Goal: Information Seeking & Learning: Learn about a topic

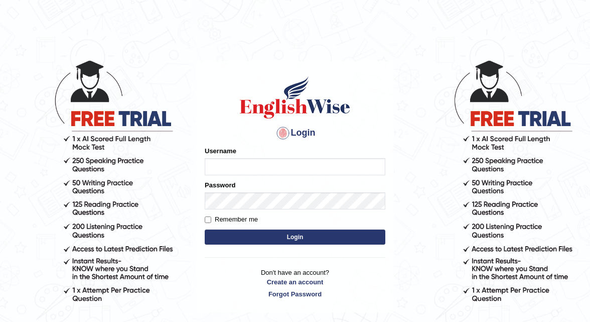
type input "shanti"
click at [301, 242] on button "Login" at bounding box center [295, 236] width 181 height 15
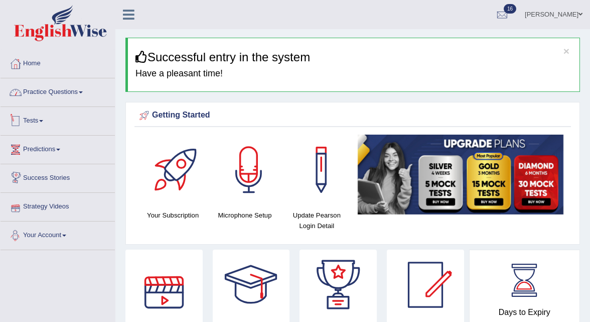
click at [58, 91] on link "Practice Questions" at bounding box center [58, 90] width 114 height 25
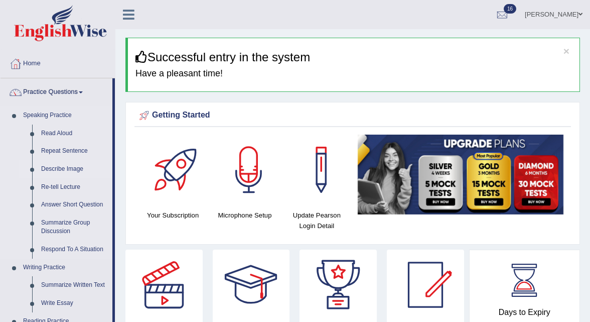
click at [74, 168] on link "Describe Image" at bounding box center [75, 169] width 76 height 18
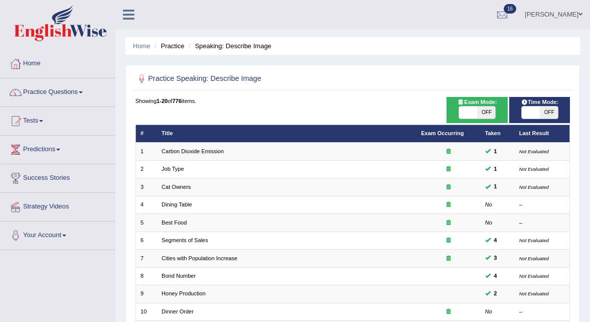
click at [488, 113] on span "OFF" at bounding box center [486, 112] width 18 height 12
checkbox input "true"
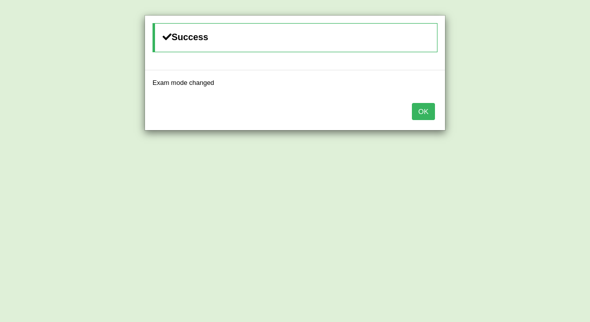
click at [421, 113] on button "OK" at bounding box center [423, 111] width 23 height 17
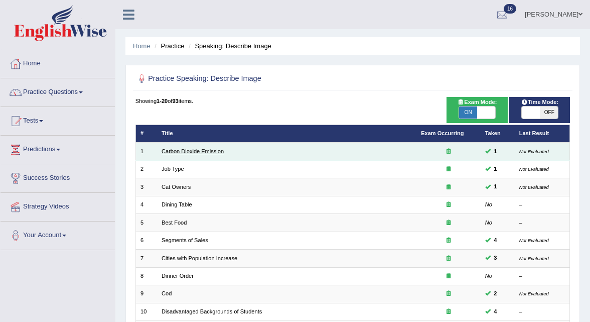
click at [188, 149] on link "Carbon Dioxide Emission" at bounding box center [193, 151] width 62 height 6
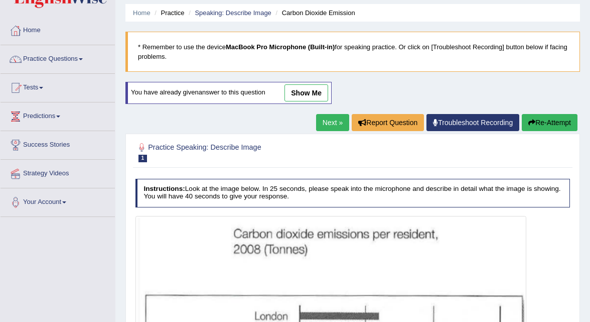
scroll to position [28, 0]
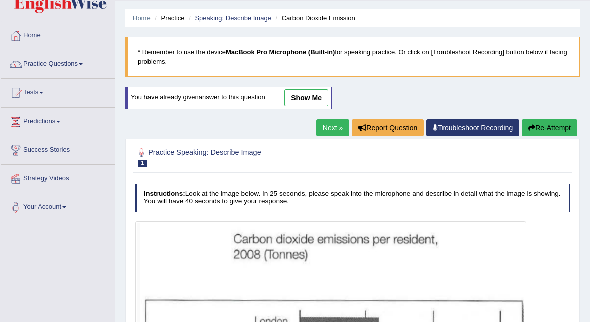
click at [333, 128] on link "Next »" at bounding box center [332, 127] width 33 height 17
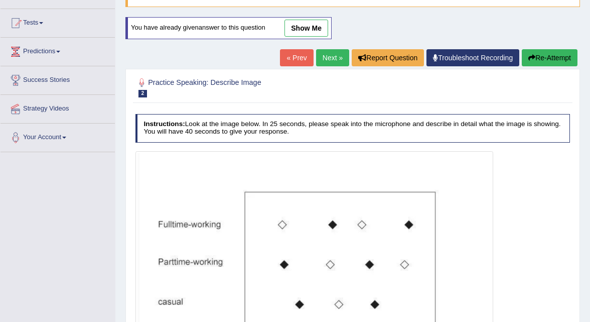
scroll to position [93, 0]
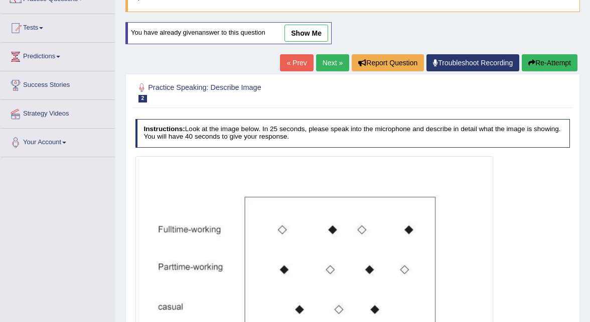
click at [307, 34] on link "show me" at bounding box center [306, 33] width 44 height 17
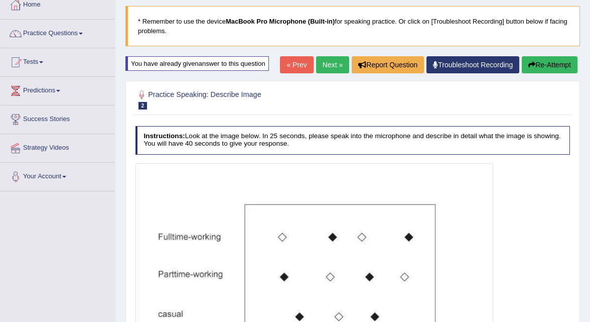
scroll to position [58, 0]
click at [333, 62] on link "Next »" at bounding box center [332, 65] width 33 height 17
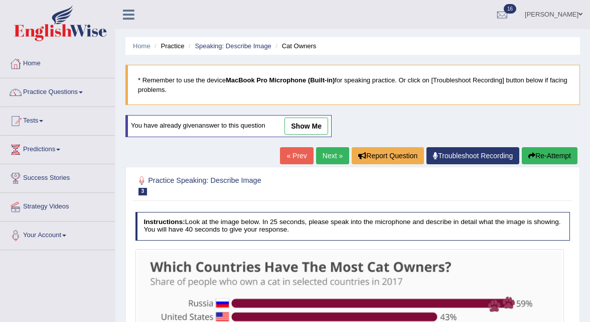
click at [327, 160] on link "Next »" at bounding box center [332, 155] width 33 height 17
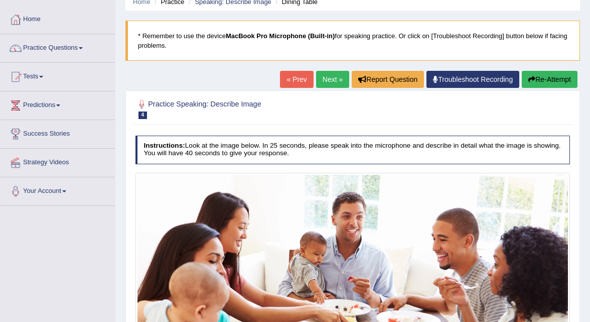
scroll to position [42, 0]
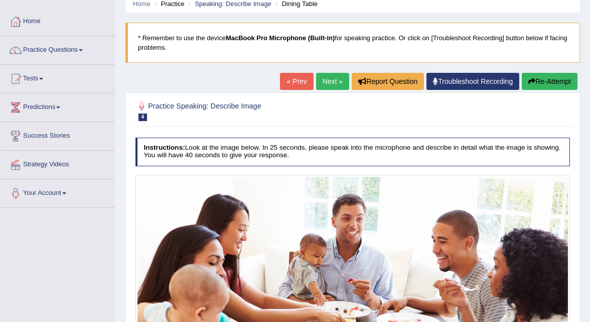
click at [330, 78] on link "Next »" at bounding box center [332, 81] width 33 height 17
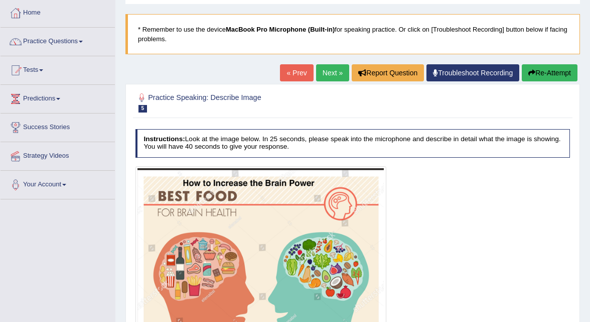
scroll to position [47, 0]
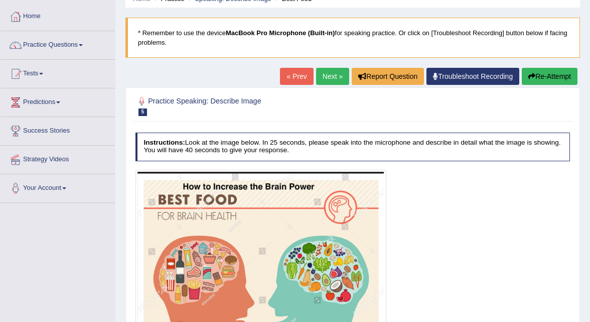
click at [333, 74] on link "Next »" at bounding box center [332, 76] width 33 height 17
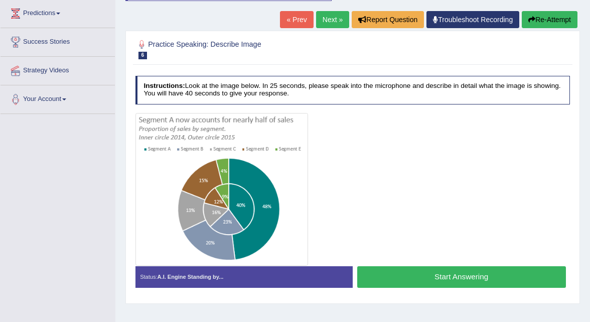
scroll to position [136, 0]
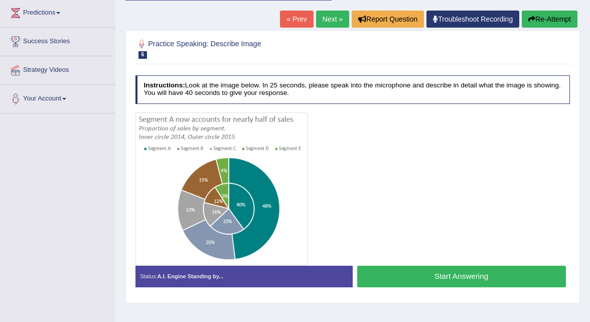
click at [331, 24] on link "Next »" at bounding box center [332, 19] width 33 height 17
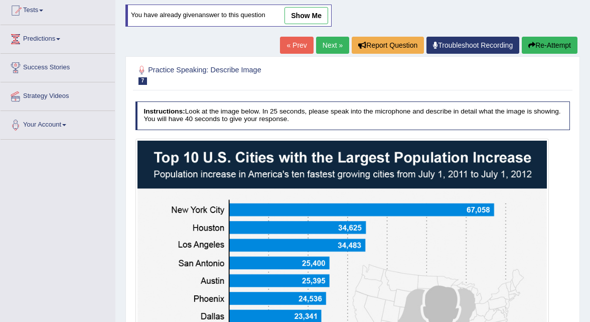
scroll to position [108, 0]
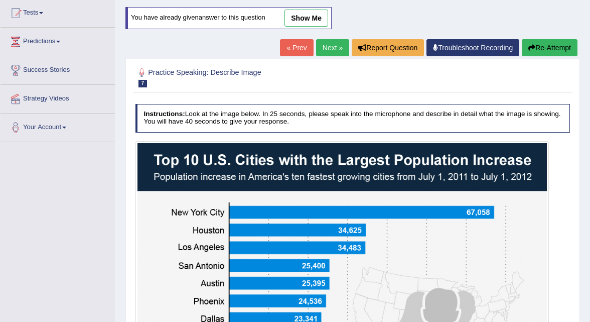
click at [333, 48] on link "Next »" at bounding box center [332, 47] width 33 height 17
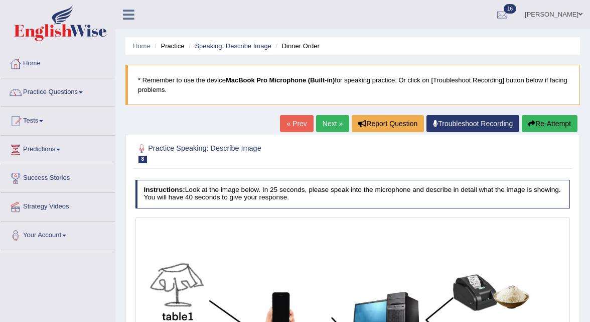
click at [323, 119] on link "Next »" at bounding box center [332, 123] width 33 height 17
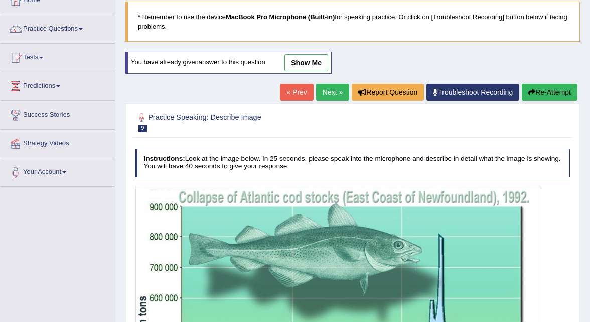
scroll to position [62, 0]
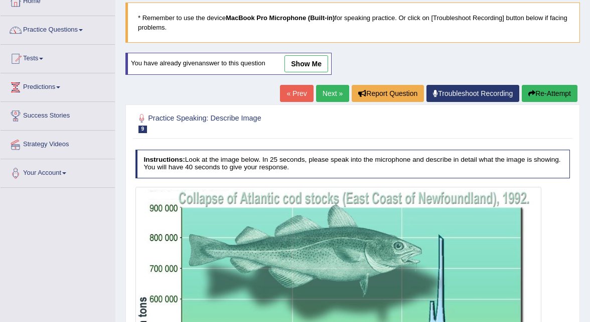
click at [325, 93] on link "Next »" at bounding box center [332, 93] width 33 height 17
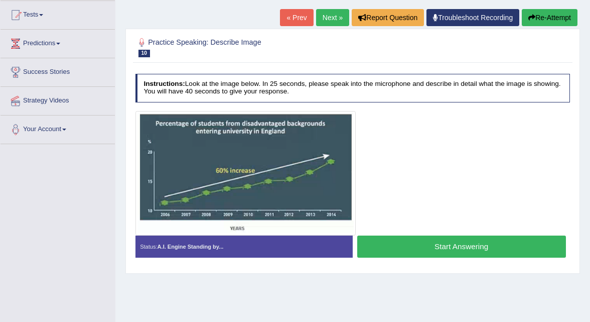
scroll to position [85, 0]
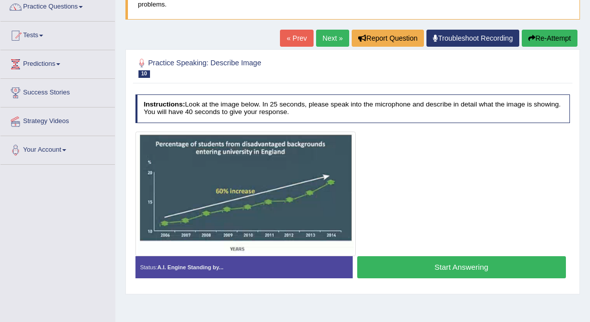
click at [326, 34] on link "Next »" at bounding box center [332, 38] width 33 height 17
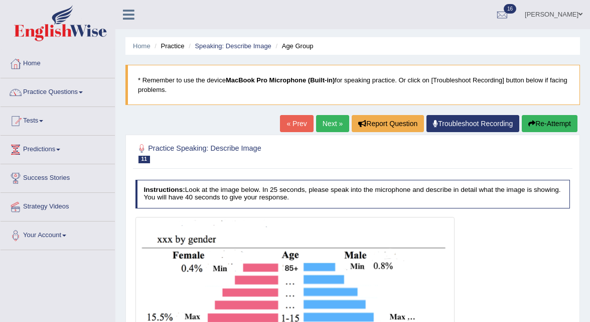
click at [320, 123] on link "Next »" at bounding box center [332, 123] width 33 height 17
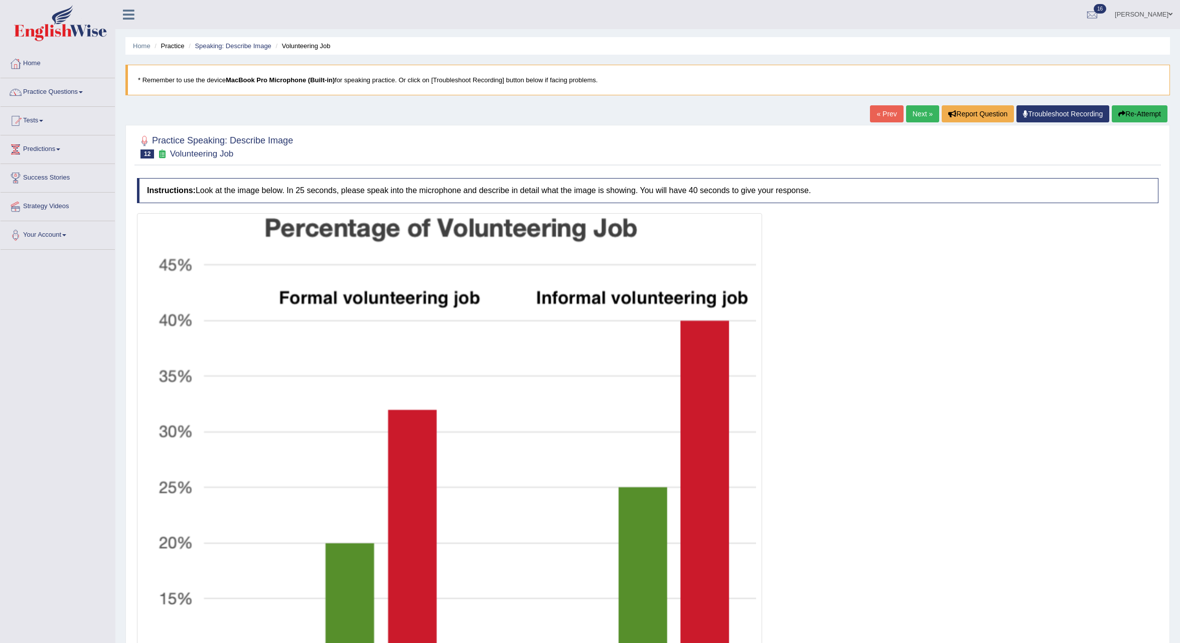
click at [589, 107] on link "Next »" at bounding box center [922, 113] width 33 height 17
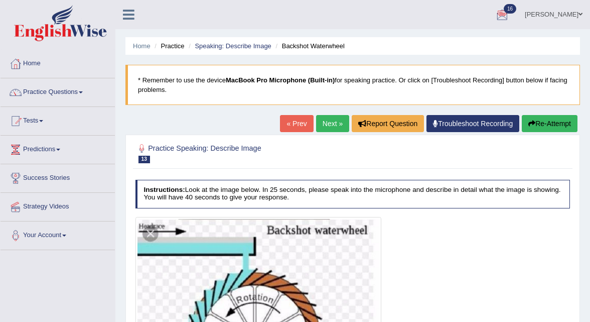
click at [328, 122] on link "Next »" at bounding box center [332, 123] width 33 height 17
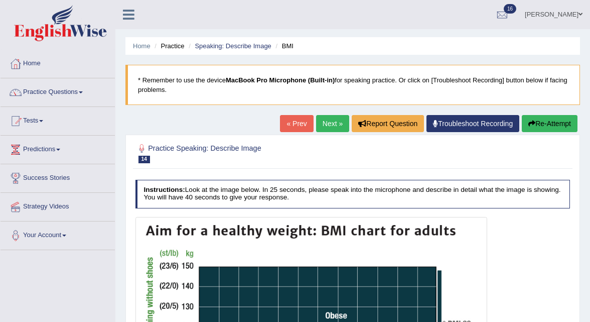
click at [323, 120] on link "Next »" at bounding box center [332, 123] width 33 height 17
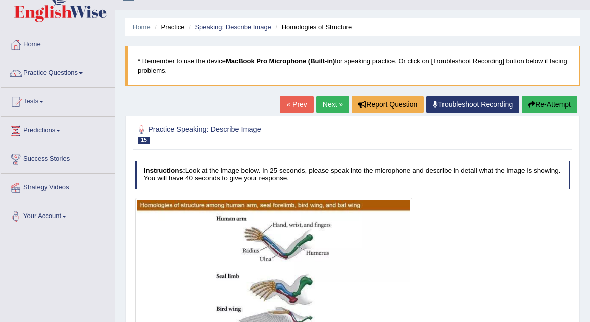
scroll to position [1, 0]
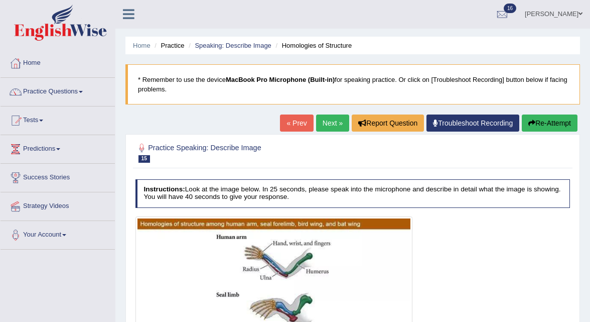
click at [333, 123] on link "Next »" at bounding box center [332, 122] width 33 height 17
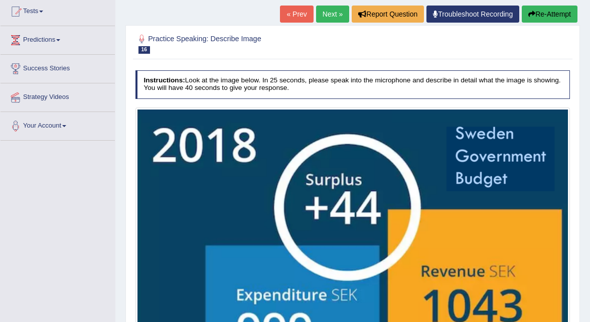
scroll to position [107, 0]
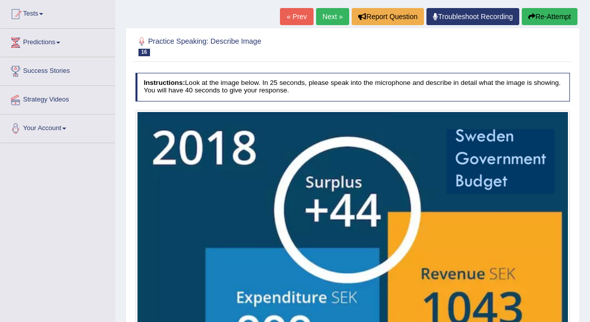
click at [329, 18] on link "Next »" at bounding box center [332, 16] width 33 height 17
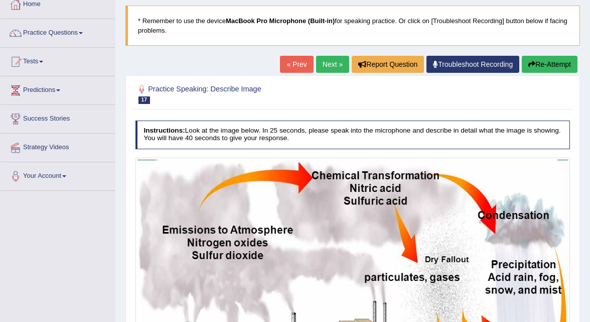
scroll to position [57, 0]
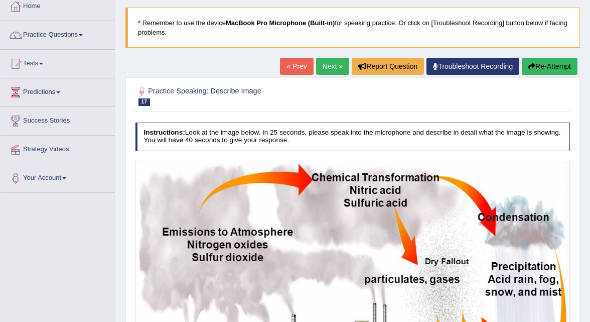
click at [325, 59] on link "Next »" at bounding box center [332, 66] width 33 height 17
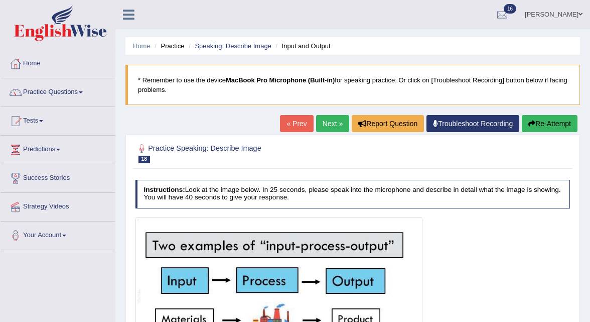
click at [325, 123] on link "Next »" at bounding box center [332, 123] width 33 height 17
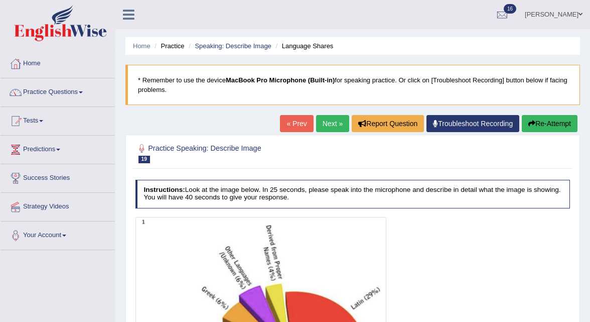
click at [333, 121] on link "Next »" at bounding box center [332, 123] width 33 height 17
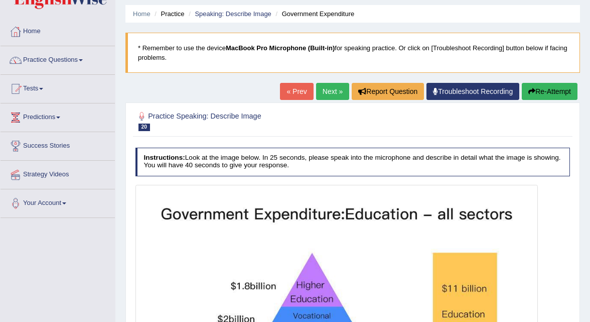
scroll to position [12, 0]
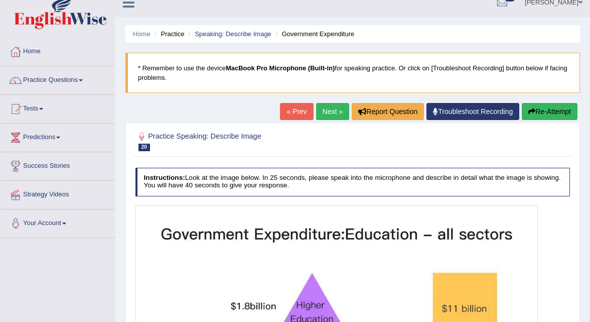
click at [325, 109] on link "Next »" at bounding box center [332, 111] width 33 height 17
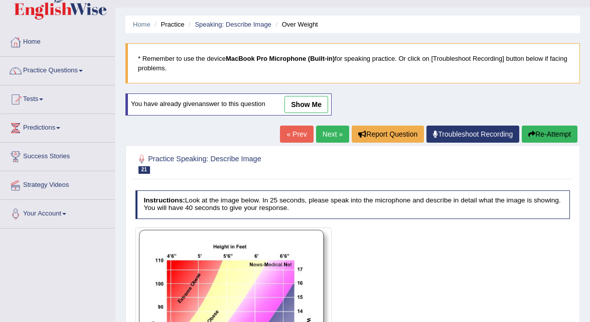
scroll to position [12, 0]
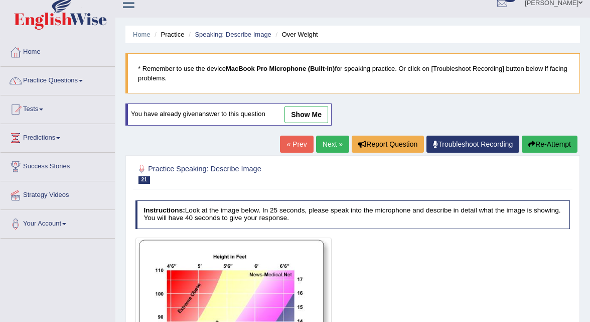
click at [324, 150] on link "Next »" at bounding box center [332, 143] width 33 height 17
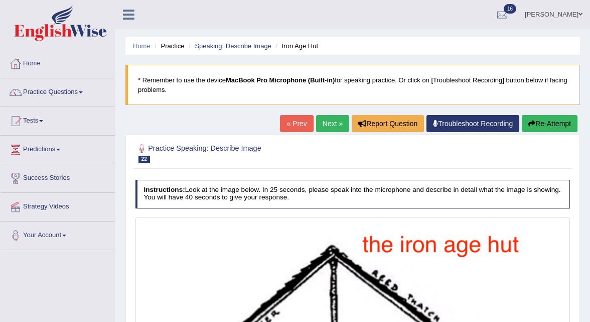
click at [320, 122] on link "Next »" at bounding box center [332, 123] width 33 height 17
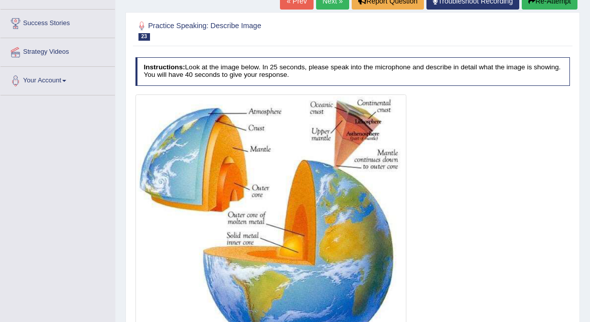
scroll to position [140, 0]
